Goal: Task Accomplishment & Management: Use online tool/utility

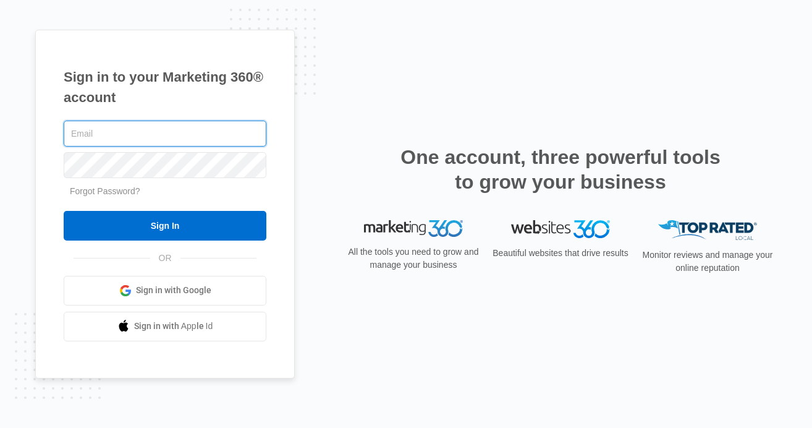
type input "[PERSON_NAME][EMAIL_ADDRESS][PERSON_NAME][DOMAIN_NAME]"
click at [64, 211] on input "Sign In" at bounding box center [165, 226] width 203 height 30
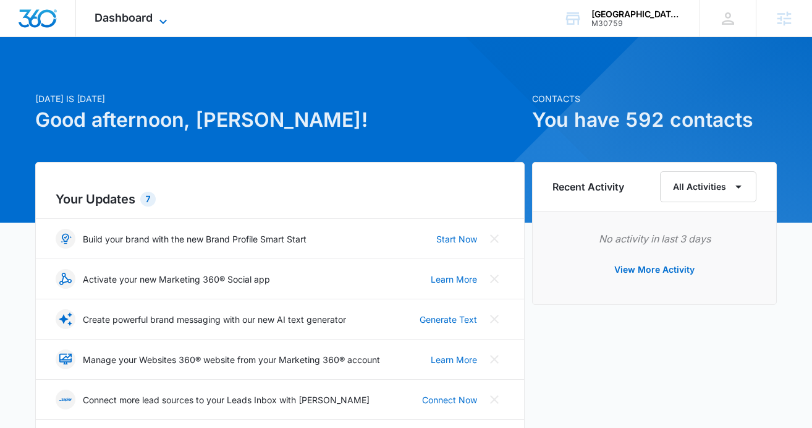
click at [146, 19] on span "Dashboard" at bounding box center [124, 17] width 58 height 13
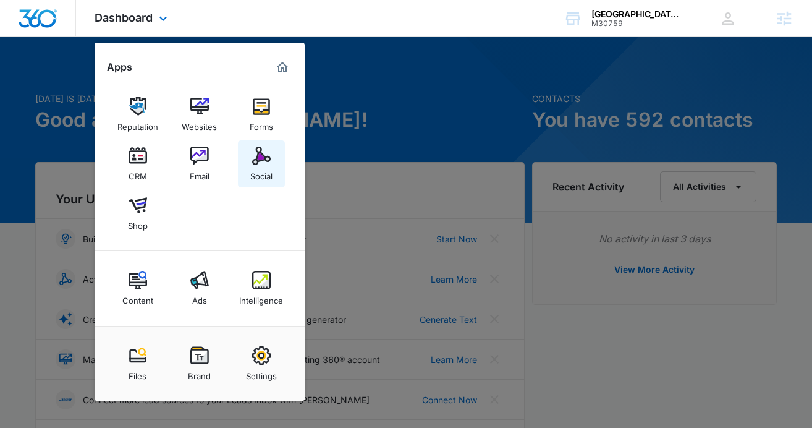
click at [256, 169] on div "Social" at bounding box center [261, 173] width 22 height 16
